Goal: Find specific page/section: Find specific page/section

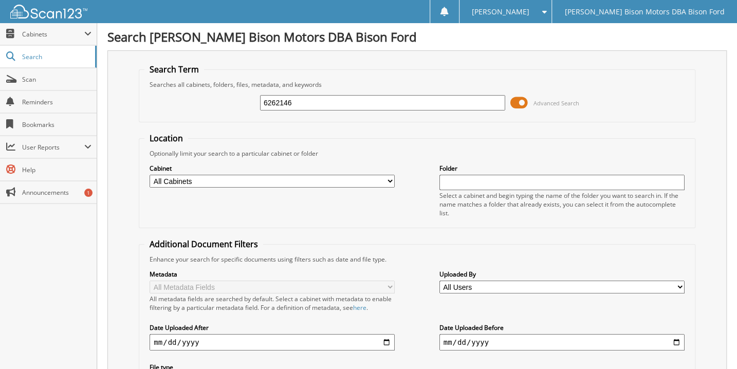
type input "6262146"
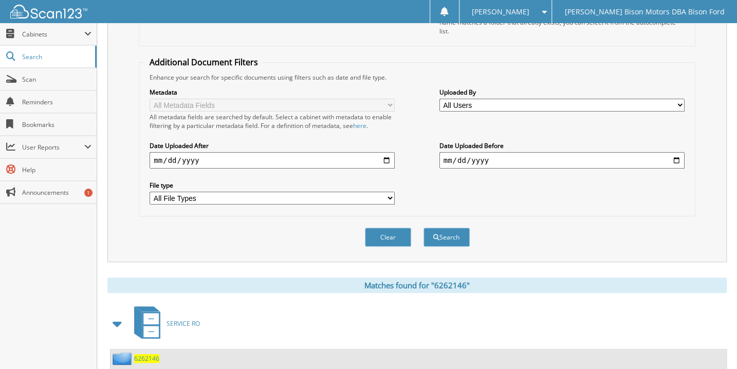
scroll to position [207, 0]
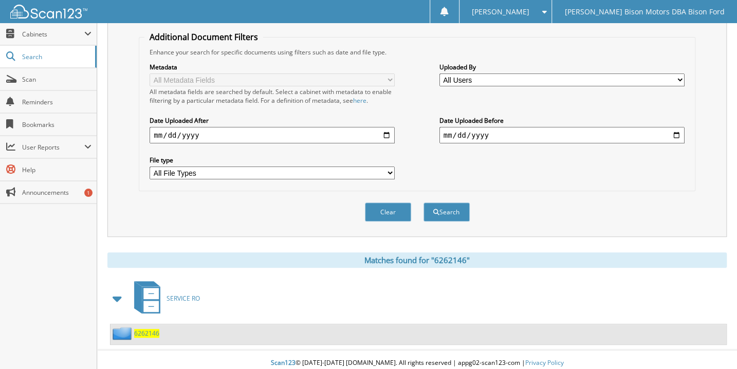
click at [146, 329] on span "6262146" at bounding box center [146, 333] width 25 height 9
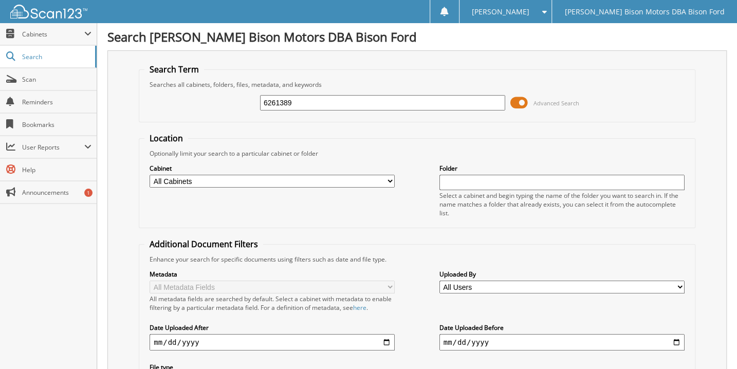
type input "6261389"
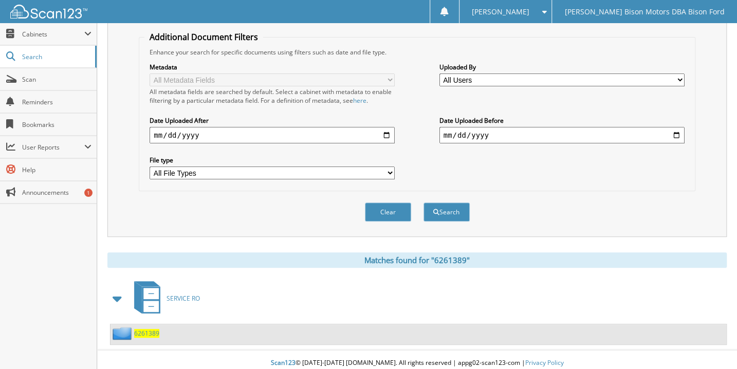
click at [149, 329] on span "6261389" at bounding box center [146, 333] width 25 height 9
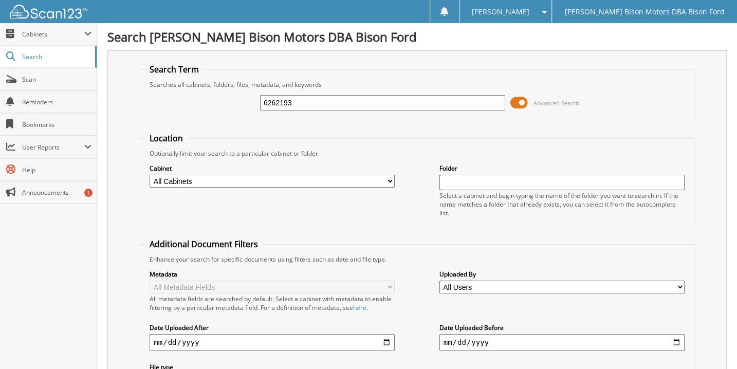
type input "6262193"
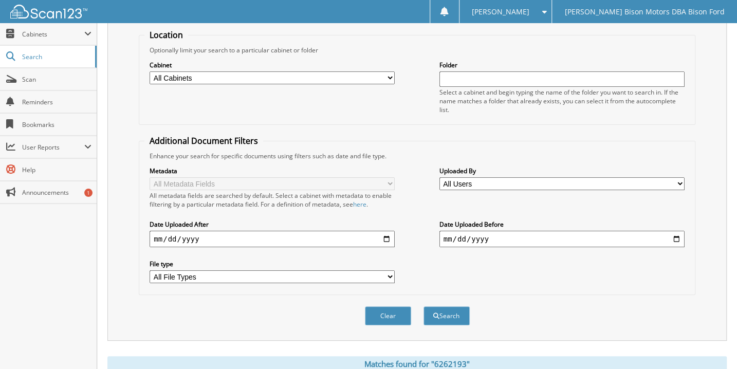
scroll to position [187, 0]
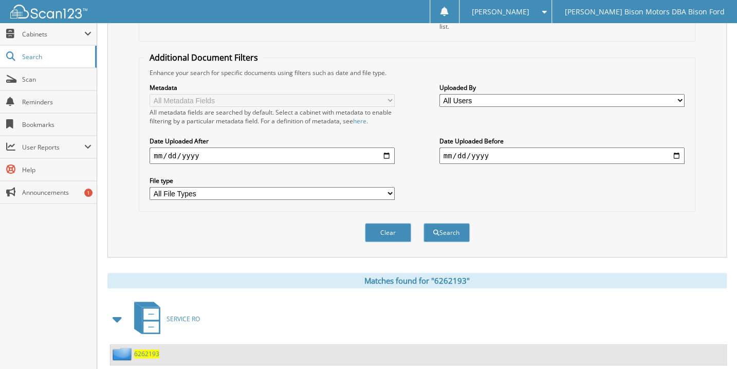
click at [151, 349] on span "6262193" at bounding box center [146, 353] width 25 height 9
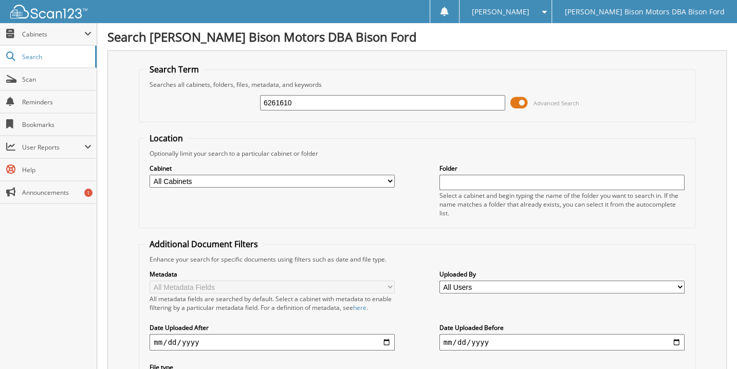
type input "6261610"
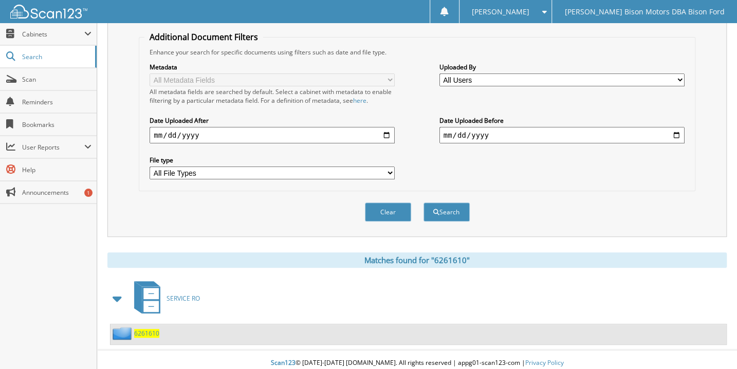
click at [148, 329] on span "6261610" at bounding box center [146, 333] width 25 height 9
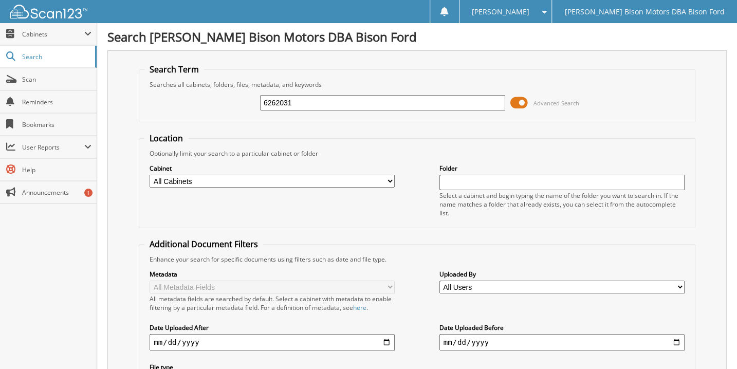
type input "6262031"
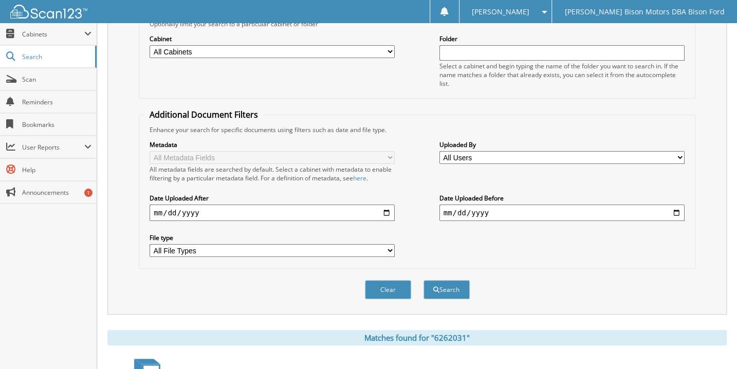
scroll to position [207, 0]
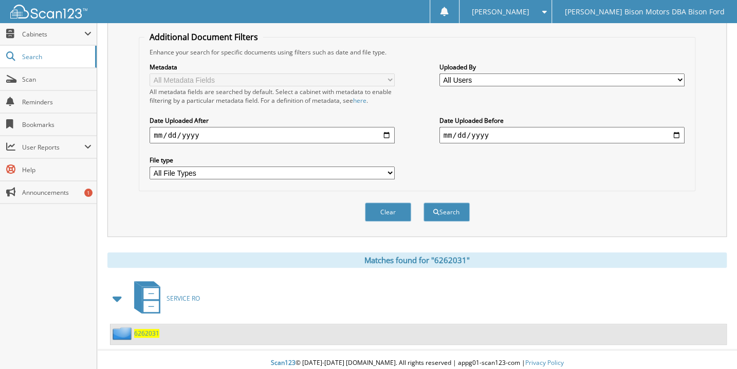
click at [150, 329] on span "6262031" at bounding box center [146, 333] width 25 height 9
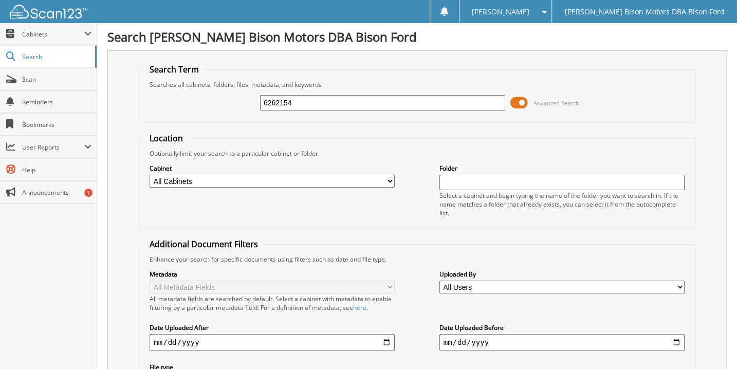
type input "6262154"
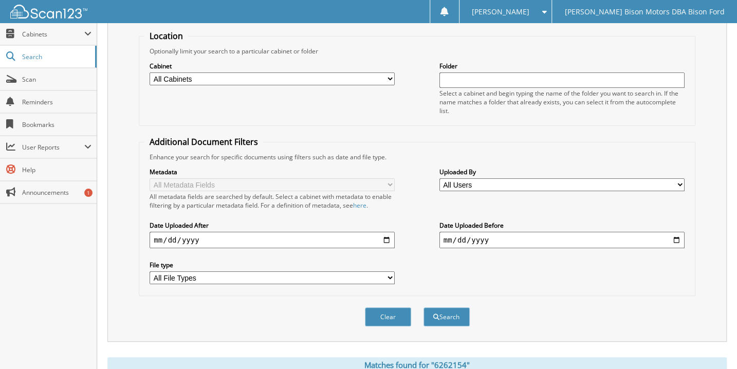
scroll to position [207, 0]
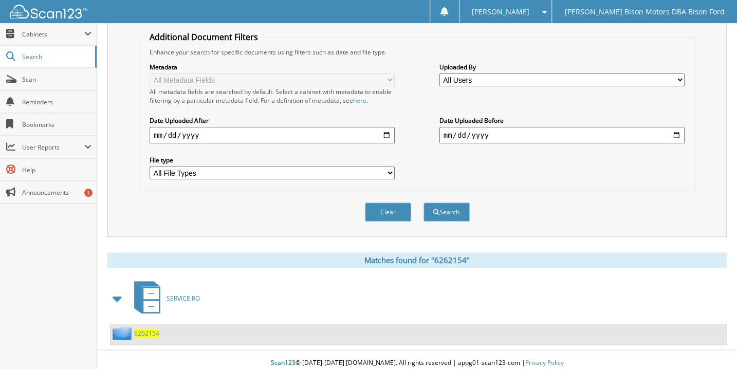
click at [154, 329] on span "6262154" at bounding box center [146, 333] width 25 height 9
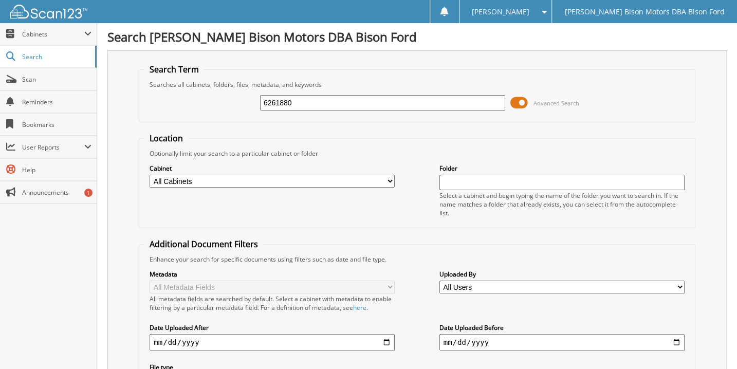
type input "6261880"
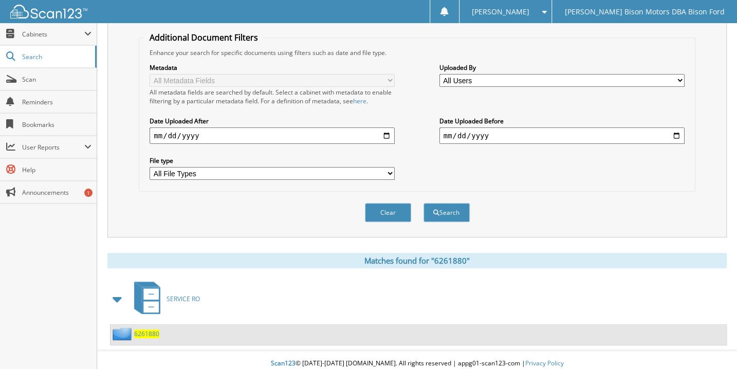
scroll to position [207, 0]
click at [151, 329] on span "6261880" at bounding box center [146, 333] width 25 height 9
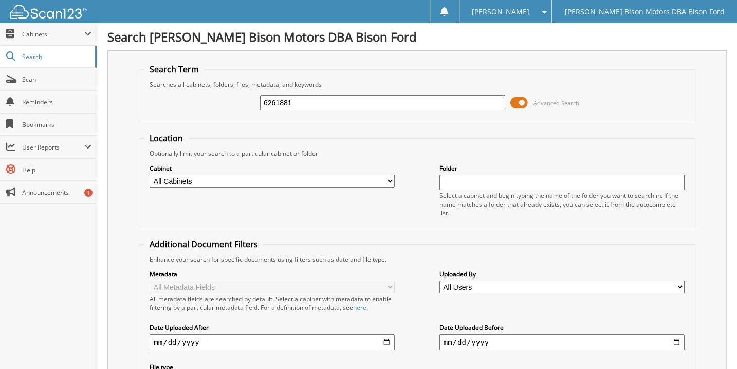
type input "6261881"
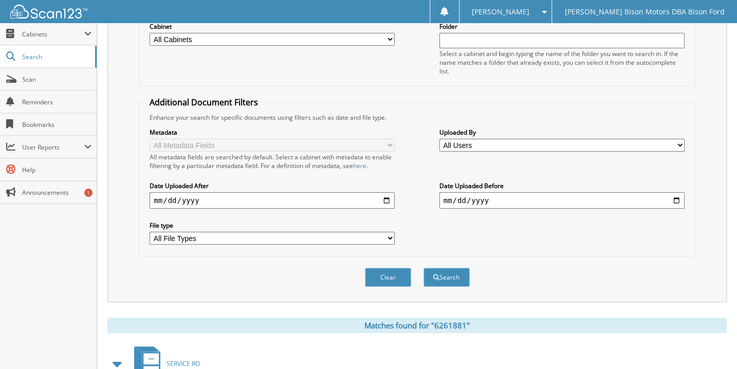
scroll to position [207, 0]
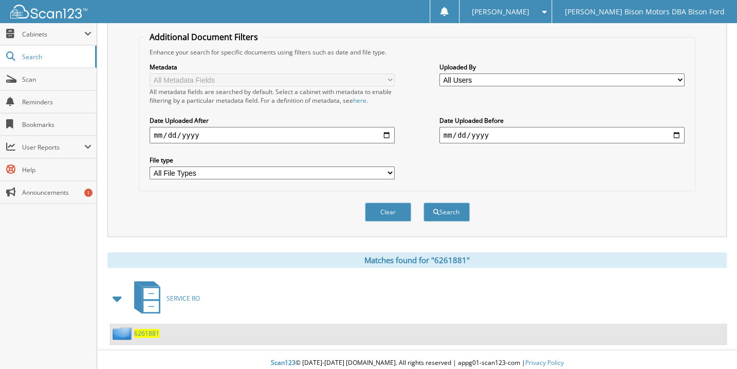
click at [154, 329] on span "6261881" at bounding box center [146, 333] width 25 height 9
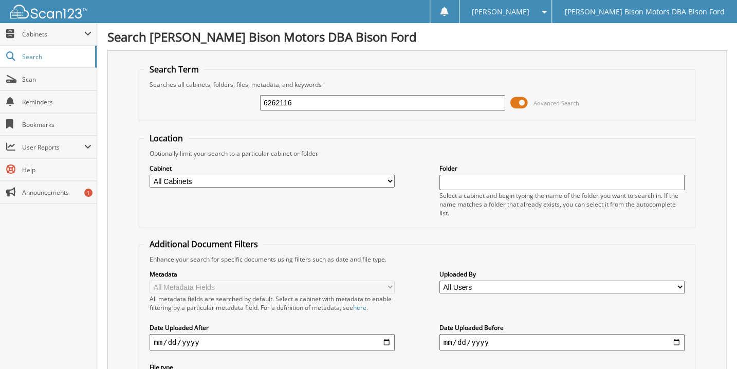
type input "6262116"
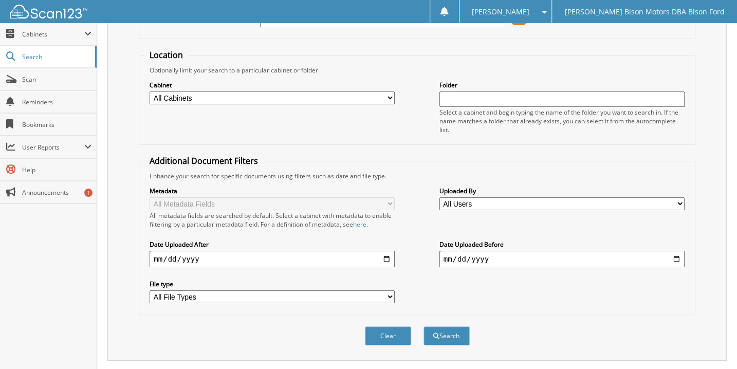
scroll to position [187, 0]
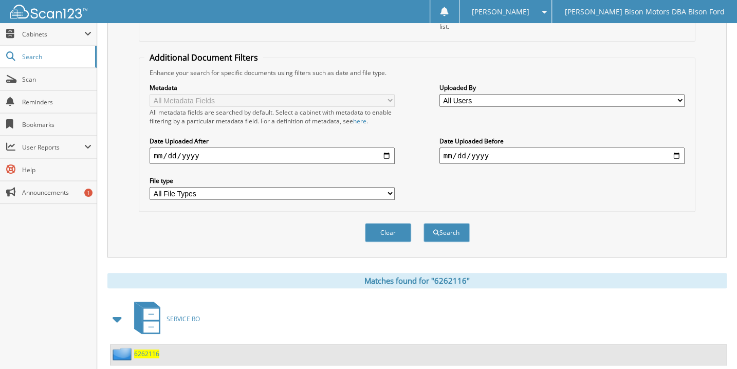
click at [145, 349] on span "6262116" at bounding box center [146, 353] width 25 height 9
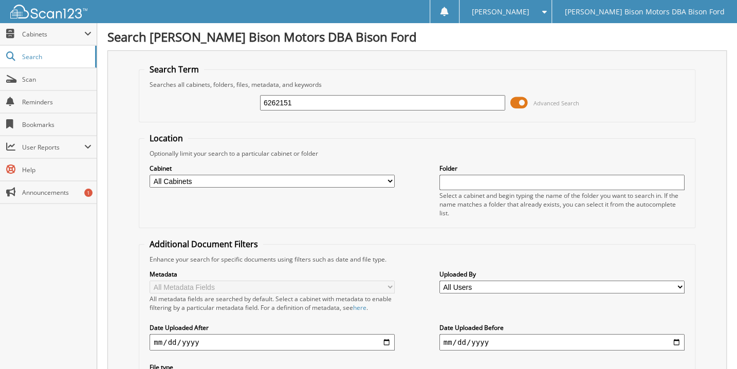
type input "6262151"
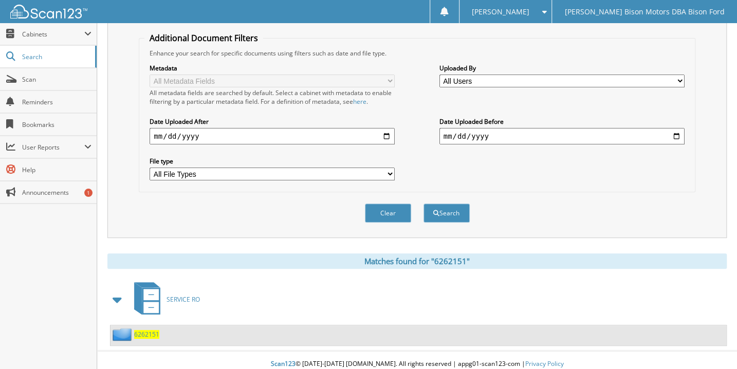
scroll to position [207, 0]
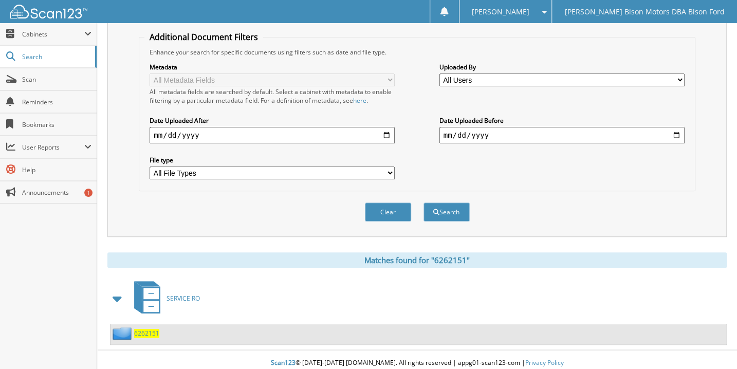
click at [147, 329] on span "6262151" at bounding box center [146, 333] width 25 height 9
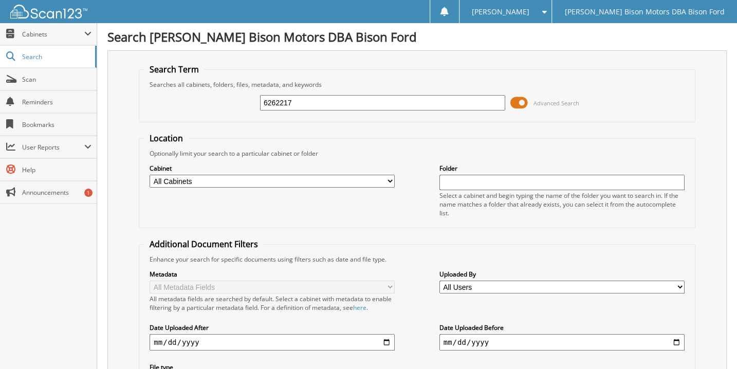
type input "6262217"
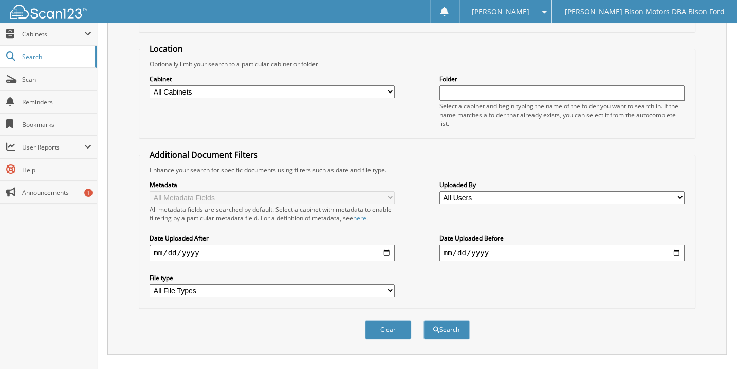
scroll to position [207, 0]
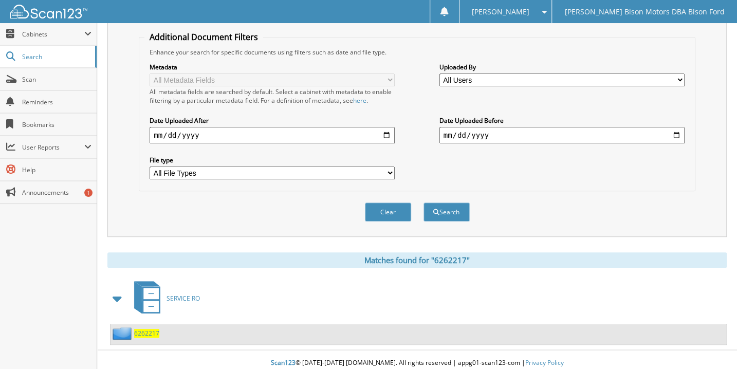
click at [150, 329] on span "6262217" at bounding box center [146, 333] width 25 height 9
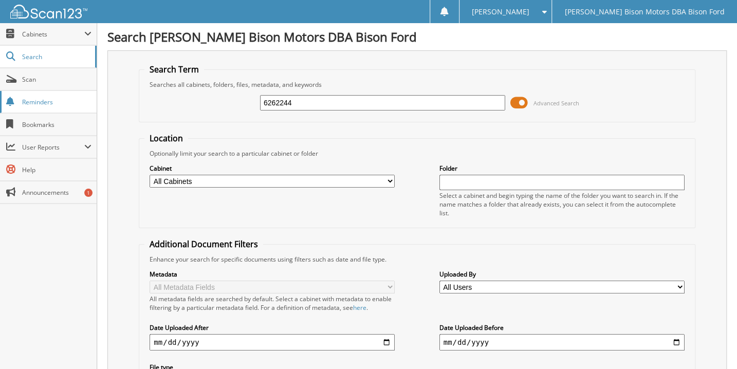
type input "6262244"
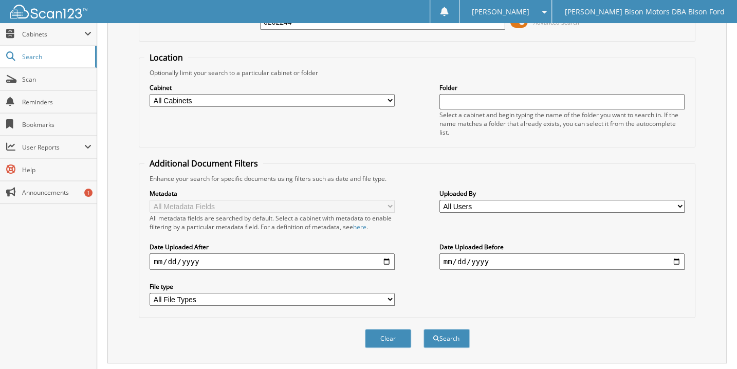
scroll to position [207, 0]
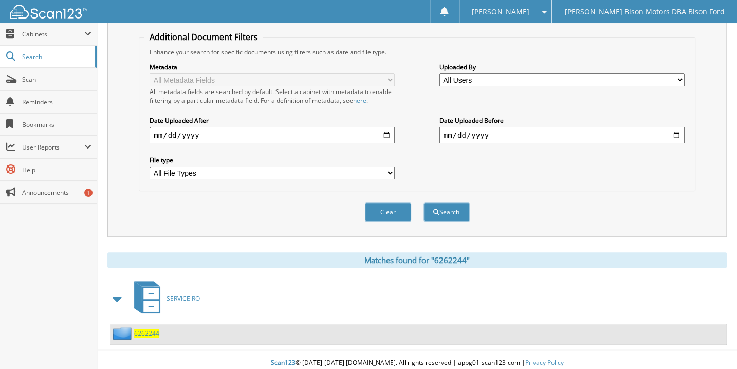
click at [148, 329] on span "6262244" at bounding box center [146, 333] width 25 height 9
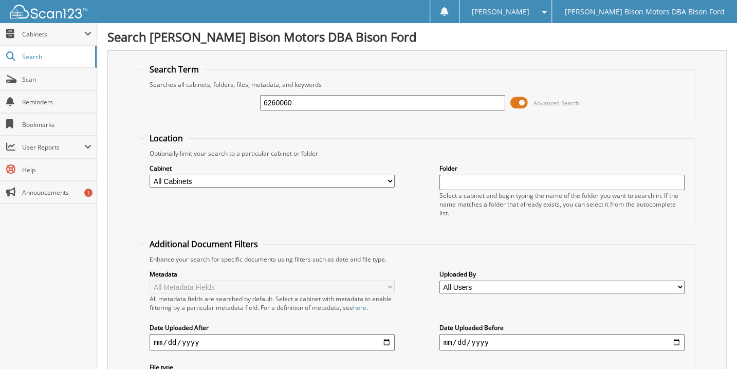
type input "6260060"
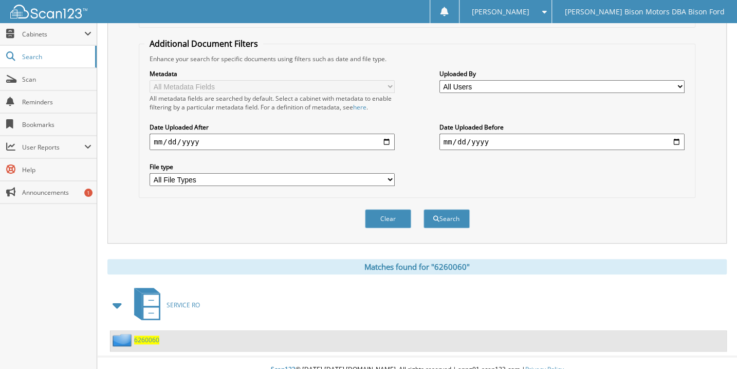
scroll to position [207, 0]
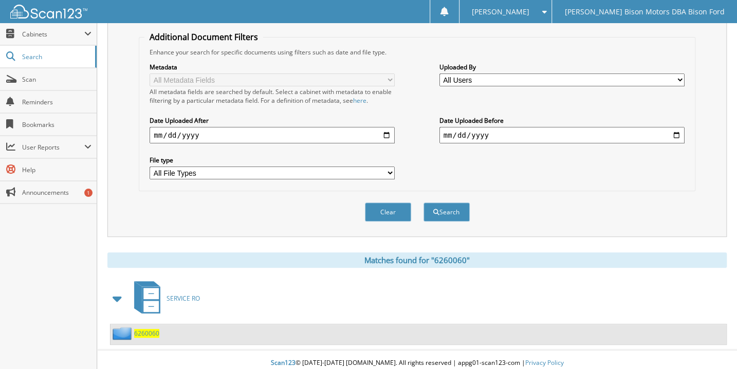
click at [152, 329] on span "6260060" at bounding box center [146, 333] width 25 height 9
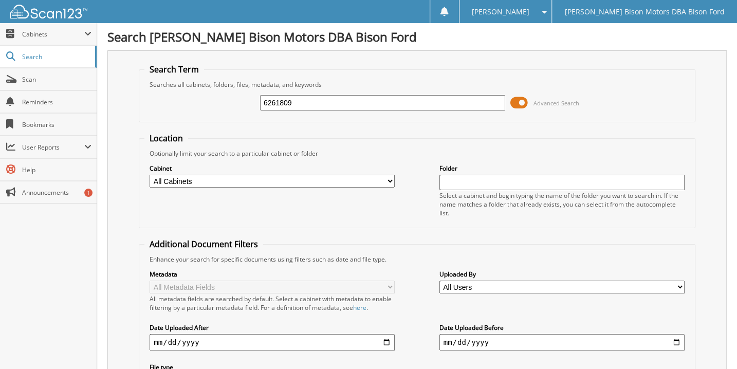
type input "6261809"
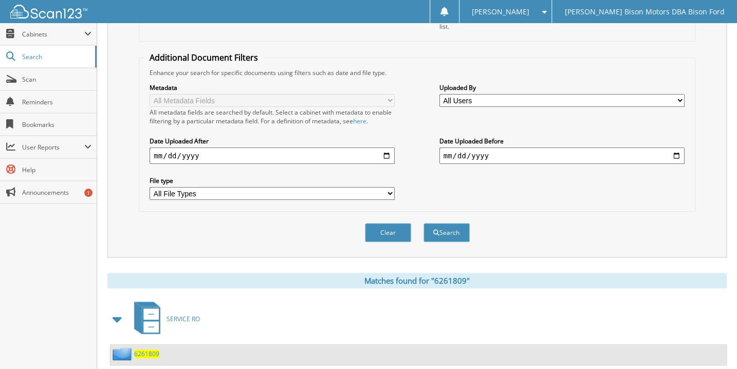
click at [149, 349] on span "6261809" at bounding box center [146, 353] width 25 height 9
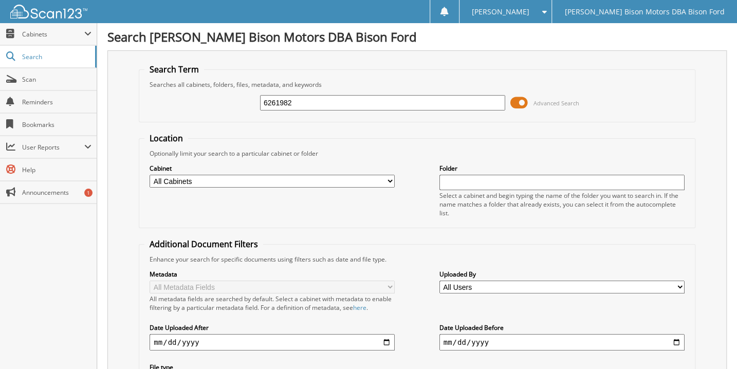
type input "6261982"
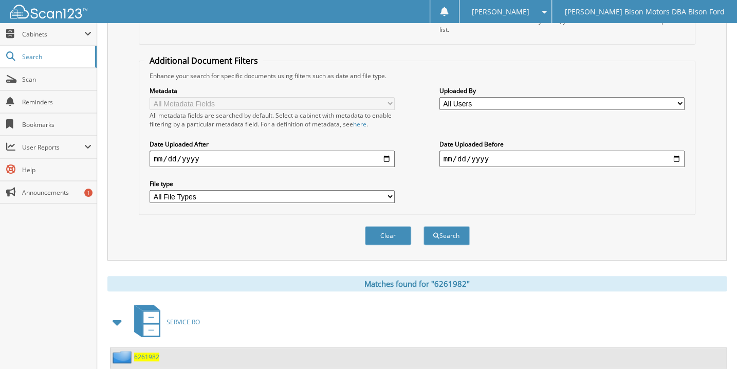
scroll to position [187, 0]
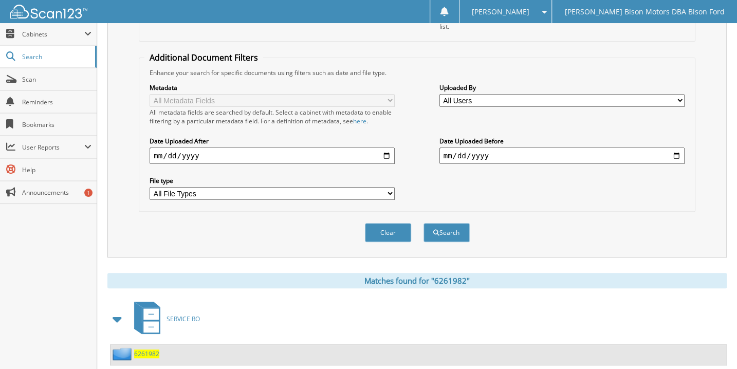
click at [152, 349] on span "6261982" at bounding box center [146, 353] width 25 height 9
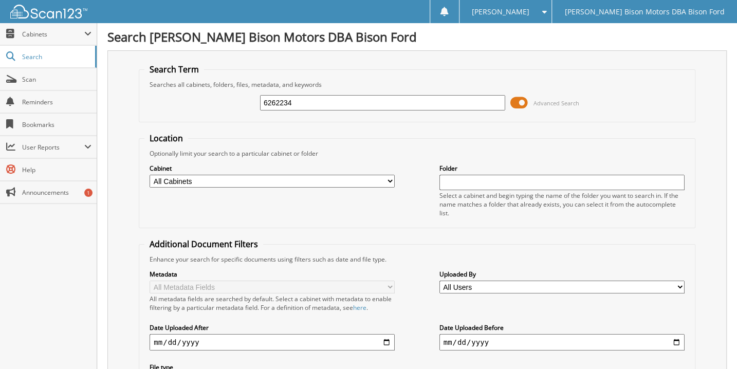
type input "6262234"
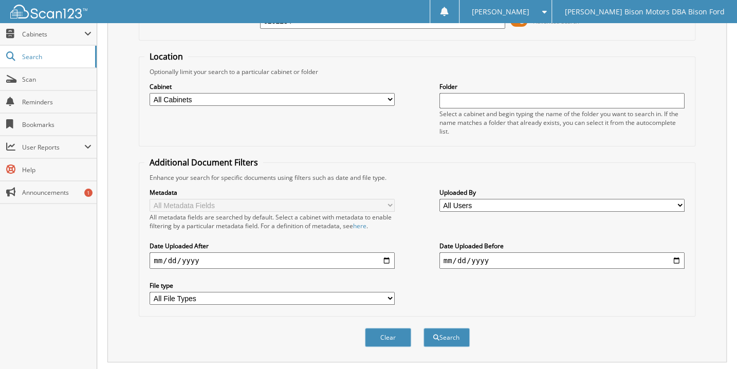
scroll to position [207, 0]
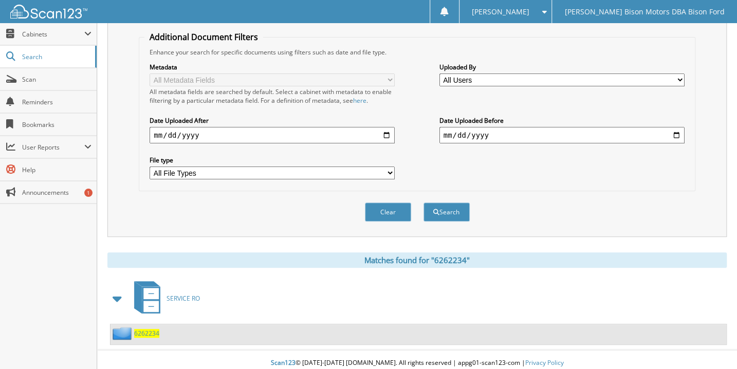
click at [149, 329] on span "6262234" at bounding box center [146, 333] width 25 height 9
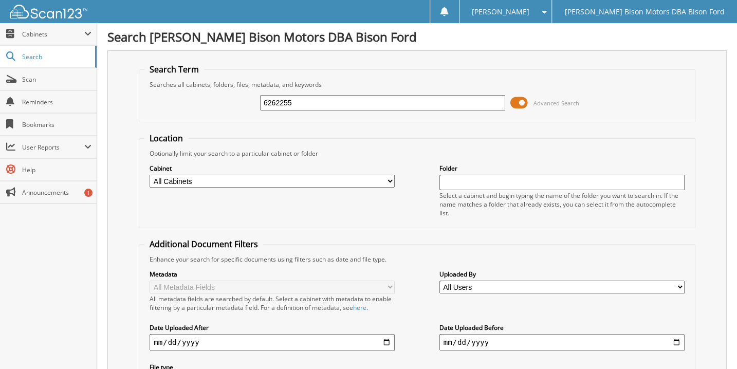
type input "6262255"
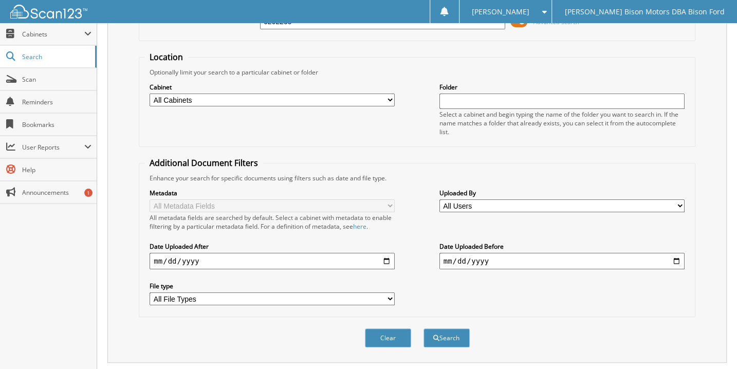
scroll to position [207, 0]
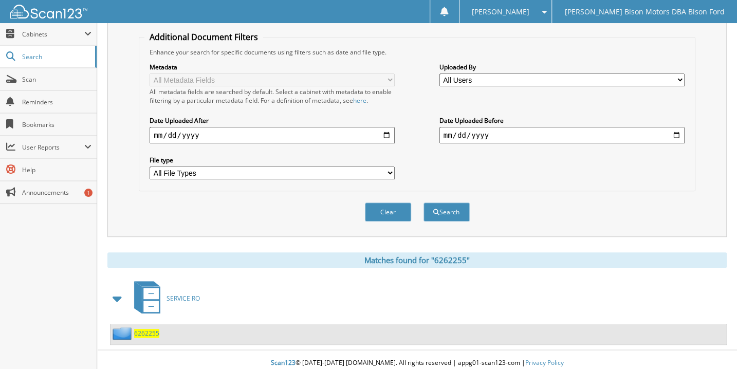
click at [152, 329] on span "6262255" at bounding box center [146, 333] width 25 height 9
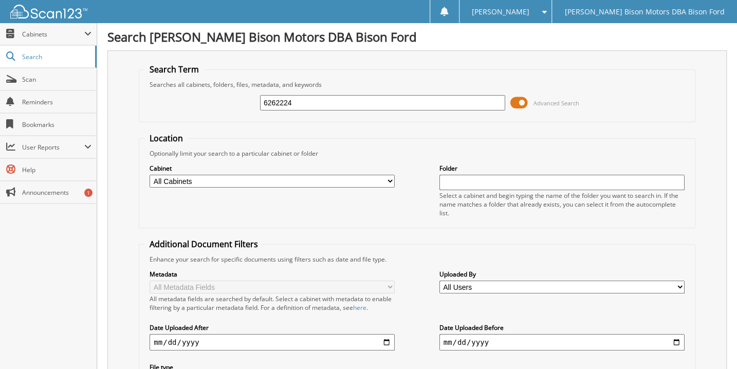
type input "6262224"
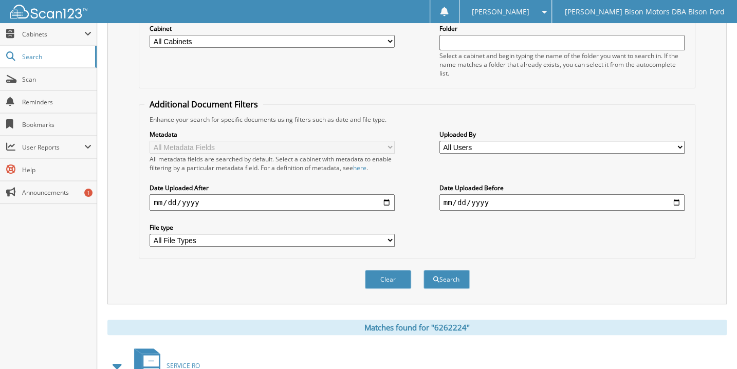
scroll to position [207, 0]
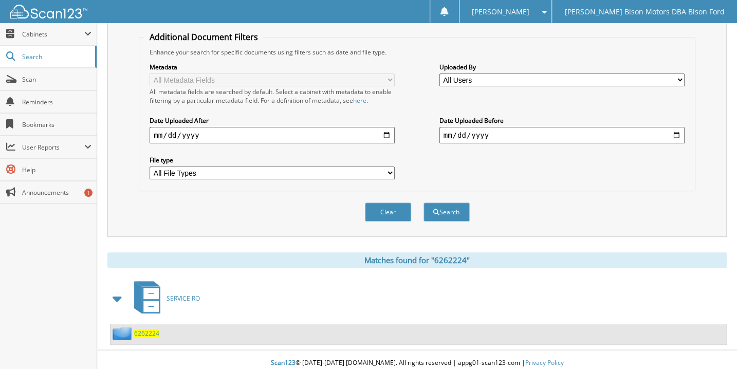
click at [149, 329] on span "6262224" at bounding box center [146, 333] width 25 height 9
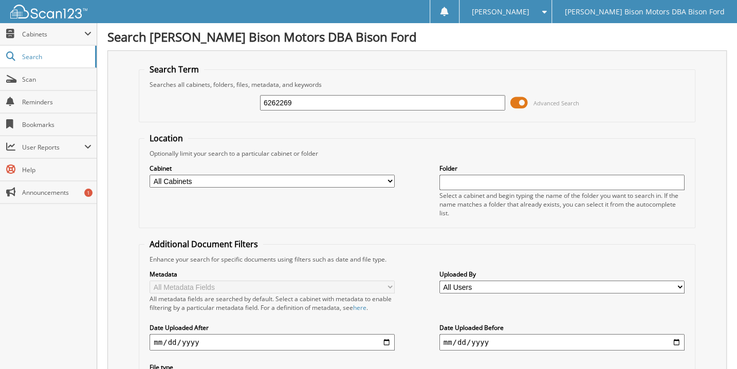
type input "6262269"
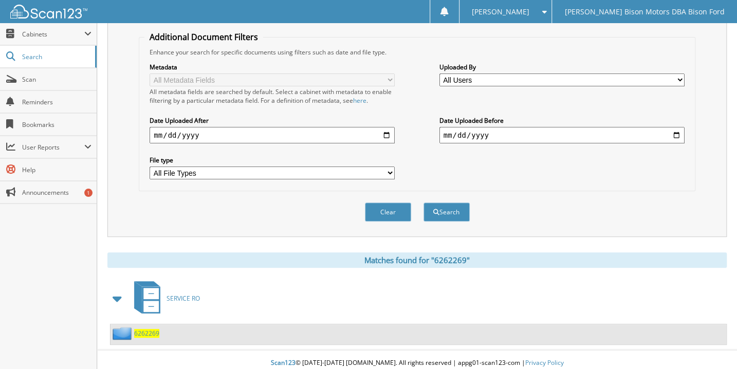
click at [146, 329] on span "6262269" at bounding box center [146, 333] width 25 height 9
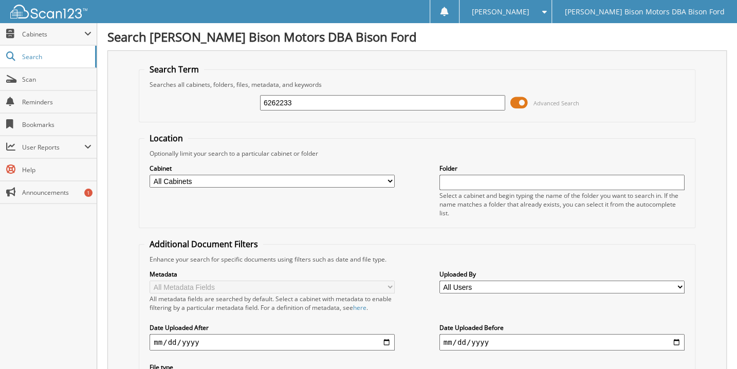
type input "6262233"
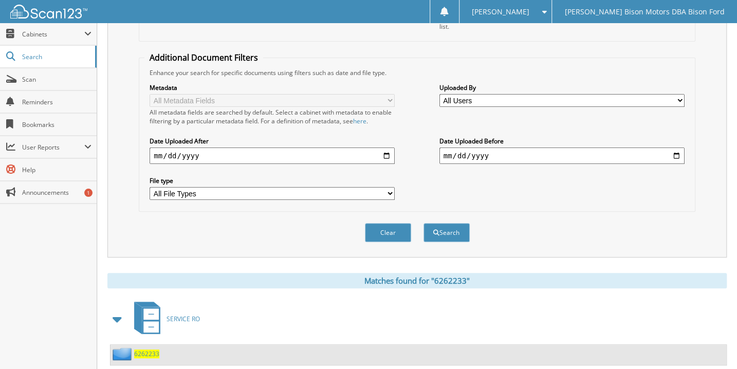
click at [143, 349] on span "6262233" at bounding box center [146, 353] width 25 height 9
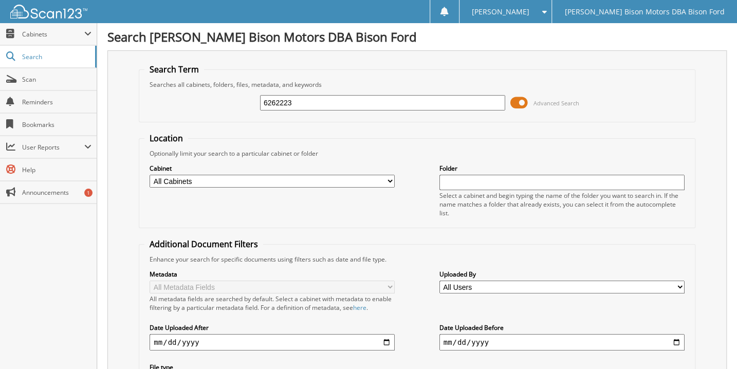
type input "6262223"
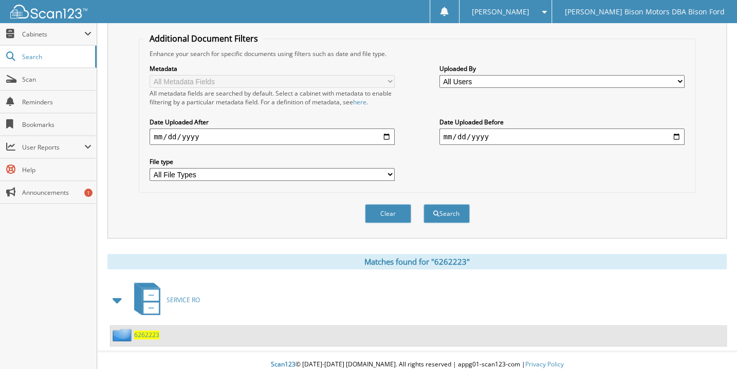
scroll to position [207, 0]
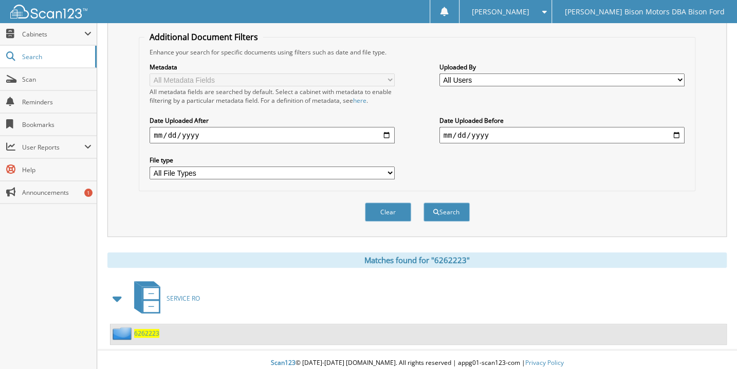
click at [150, 329] on span "6262223" at bounding box center [146, 333] width 25 height 9
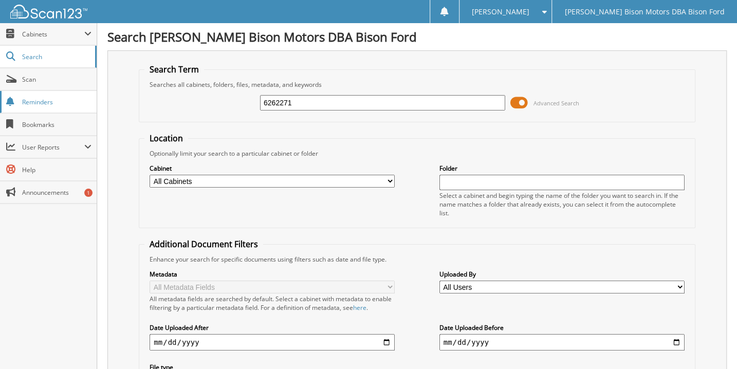
type input "6262271"
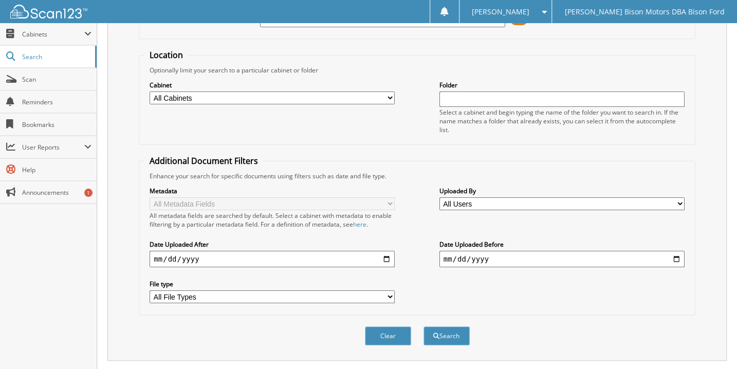
scroll to position [187, 0]
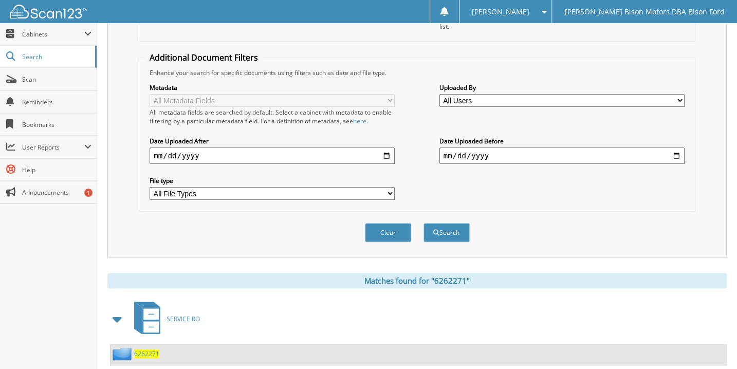
click at [151, 349] on span "6262271" at bounding box center [146, 353] width 25 height 9
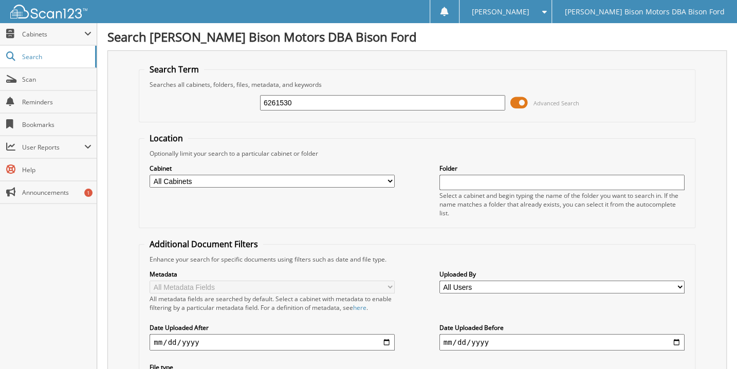
type input "6261530"
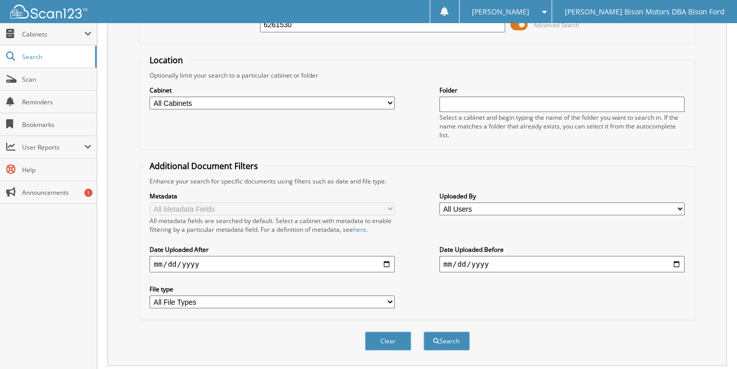
scroll to position [207, 0]
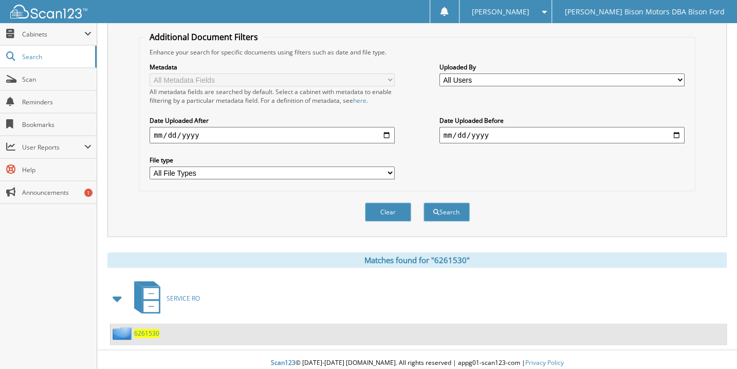
click at [150, 329] on span "6261530" at bounding box center [146, 333] width 25 height 9
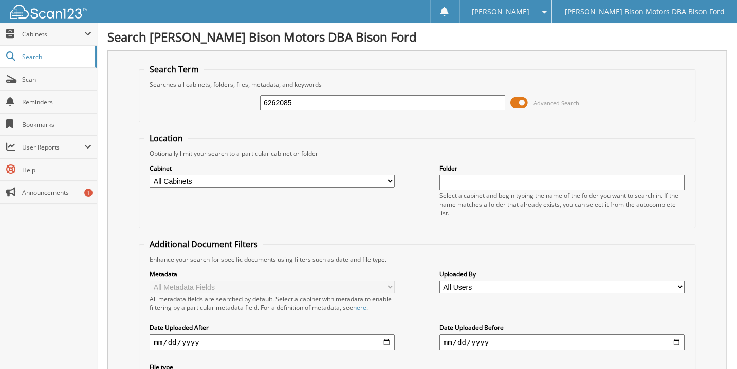
type input "6262085"
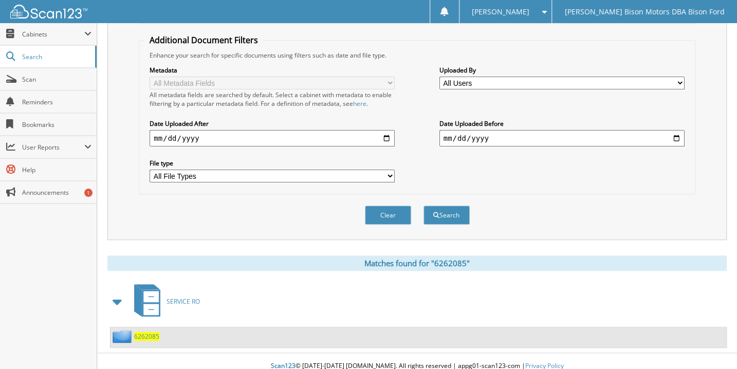
scroll to position [207, 0]
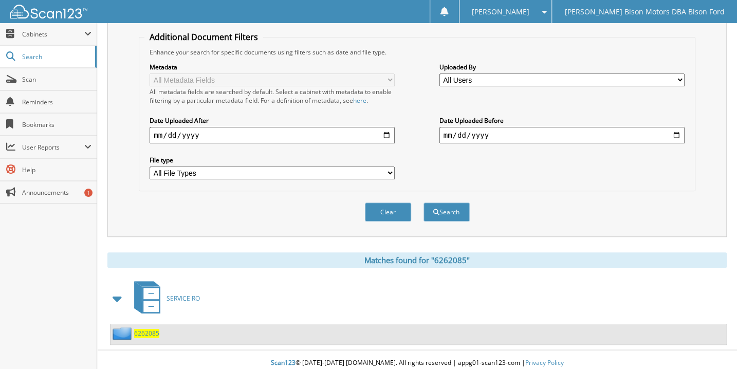
click at [151, 329] on span "6262085" at bounding box center [146, 333] width 25 height 9
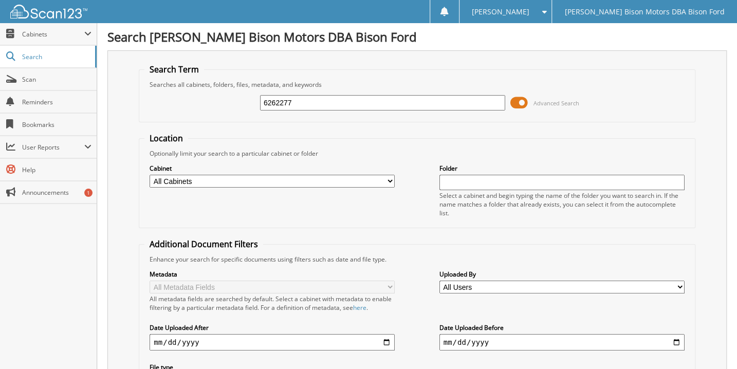
type input "6262277"
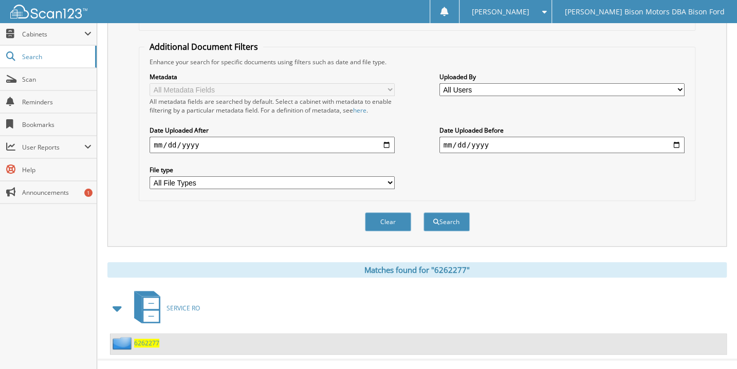
scroll to position [207, 0]
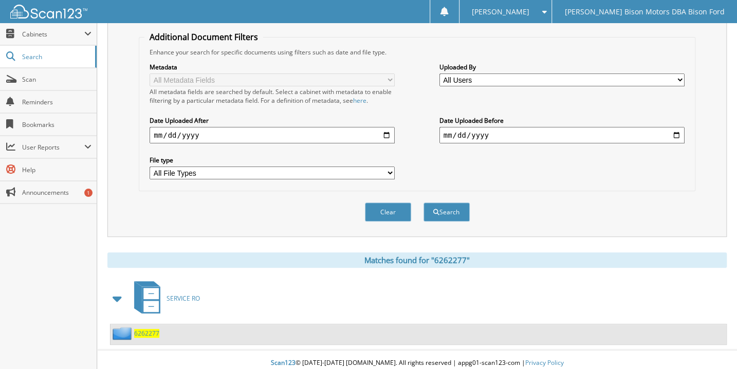
click at [148, 329] on span "6262277" at bounding box center [146, 333] width 25 height 9
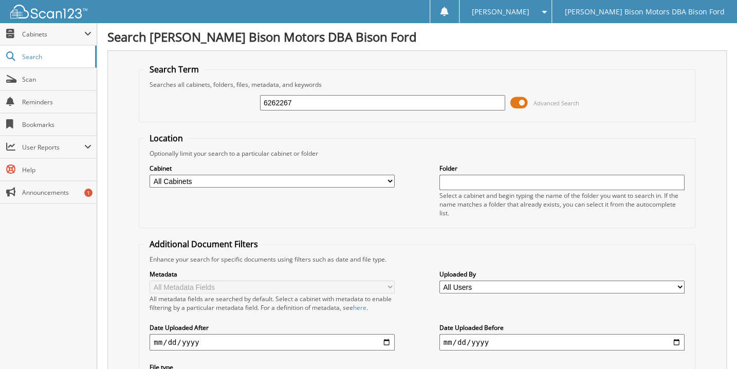
type input "6262267"
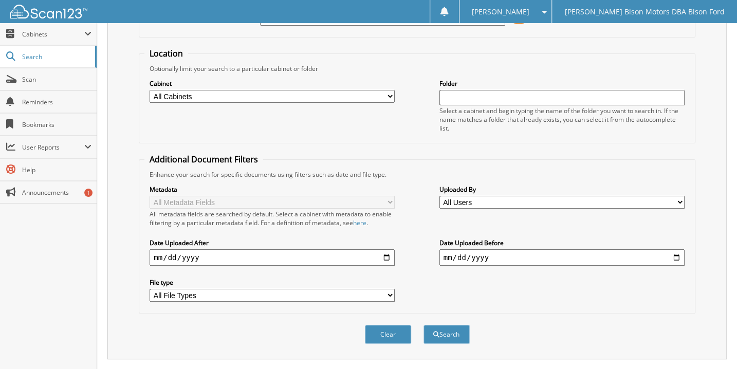
scroll to position [207, 0]
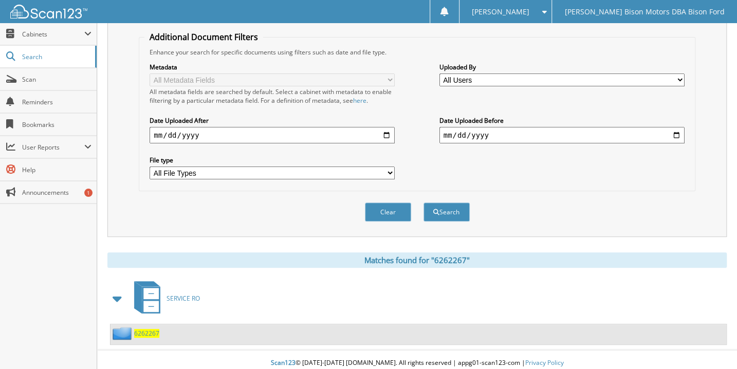
click at [149, 329] on span "6262267" at bounding box center [146, 333] width 25 height 9
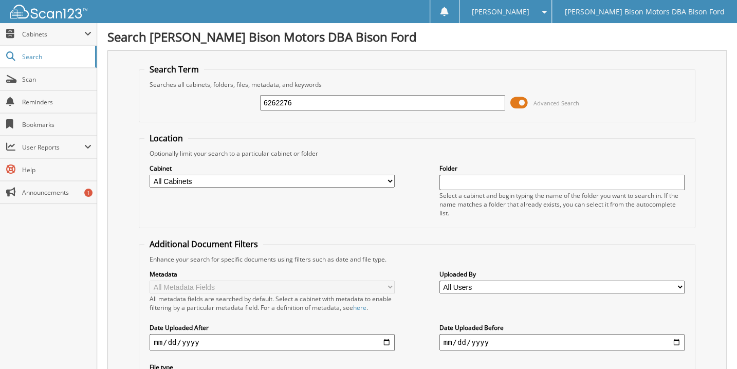
type input "6262276"
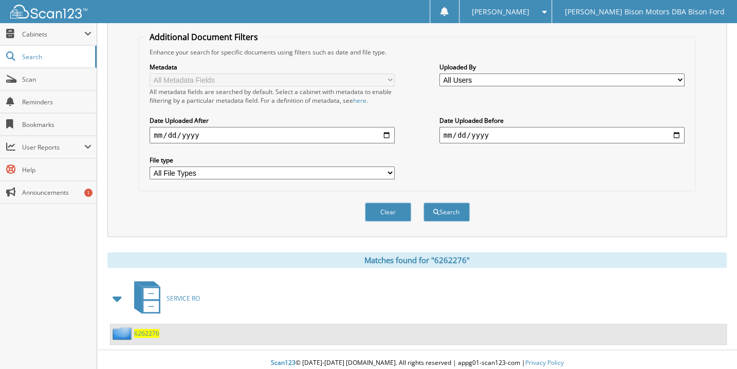
click at [146, 329] on span "6262276" at bounding box center [146, 333] width 25 height 9
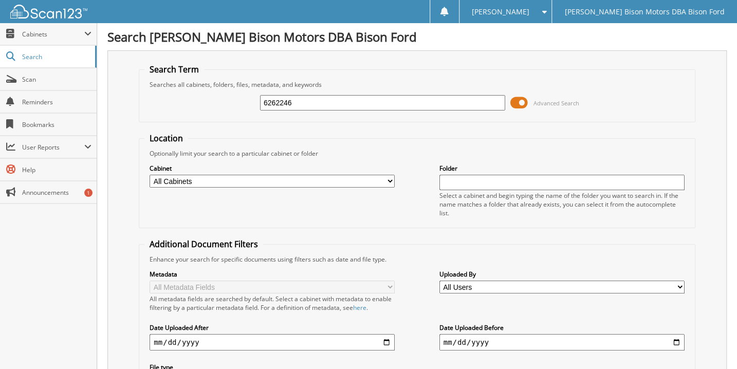
type input "6262246"
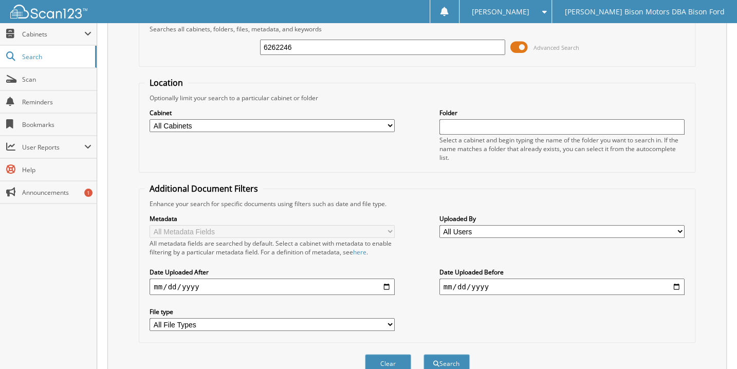
scroll to position [207, 0]
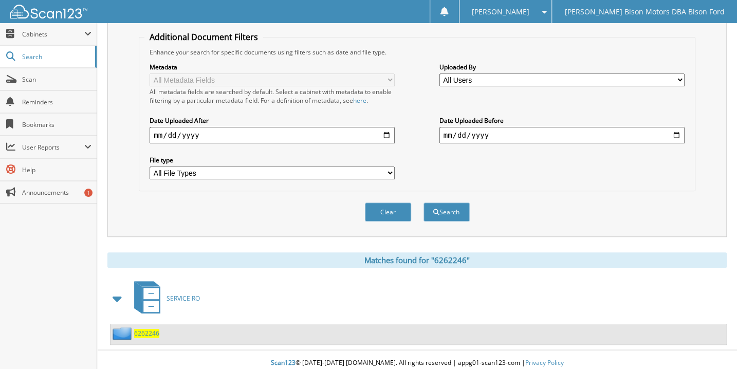
click at [149, 329] on span "6262246" at bounding box center [146, 333] width 25 height 9
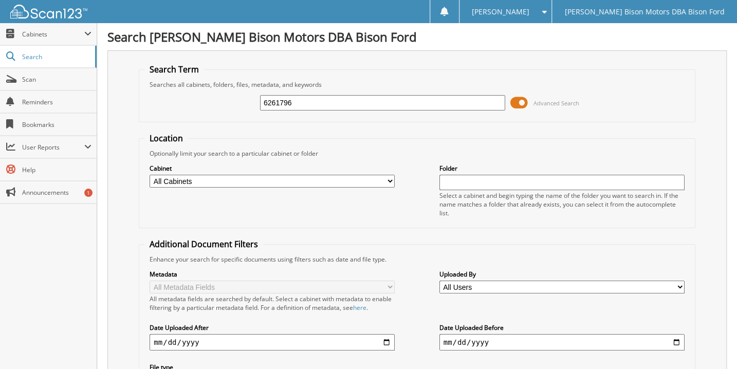
type input "6261796"
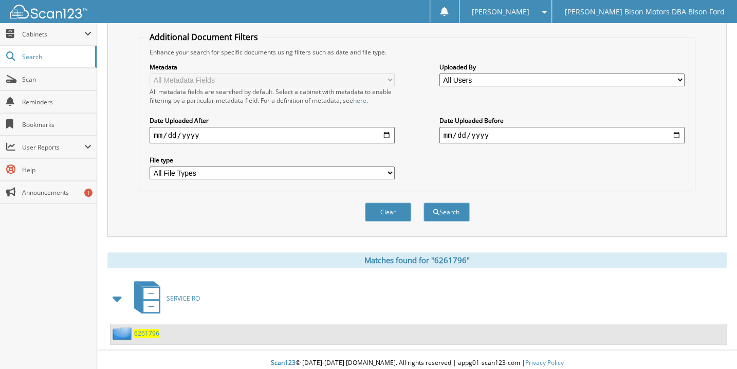
click at [147, 329] on span "6261796" at bounding box center [146, 333] width 25 height 9
